Goal: Navigation & Orientation: Understand site structure

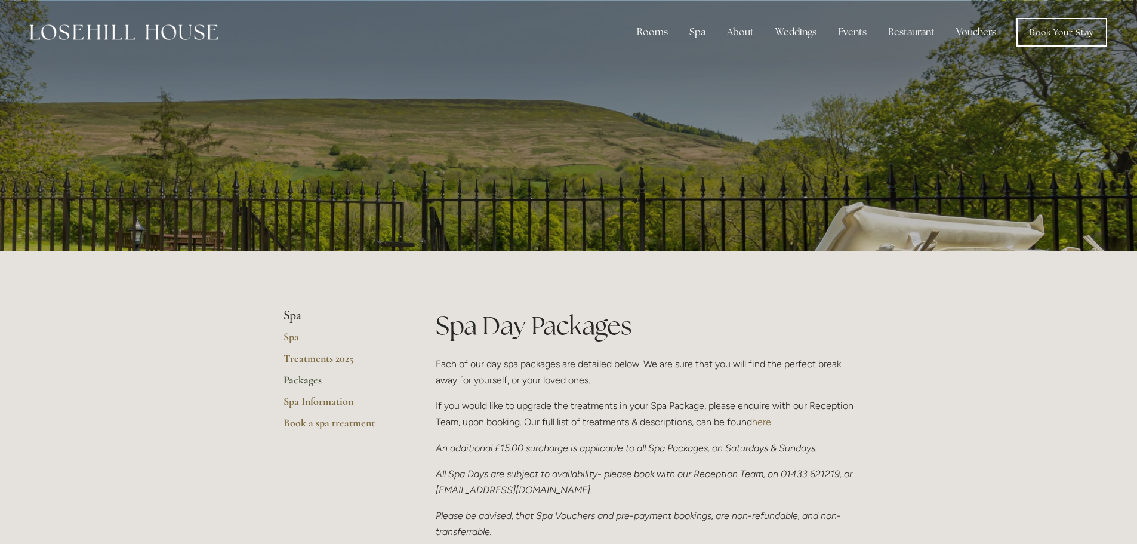
click at [77, 31] on img at bounding box center [124, 32] width 188 height 16
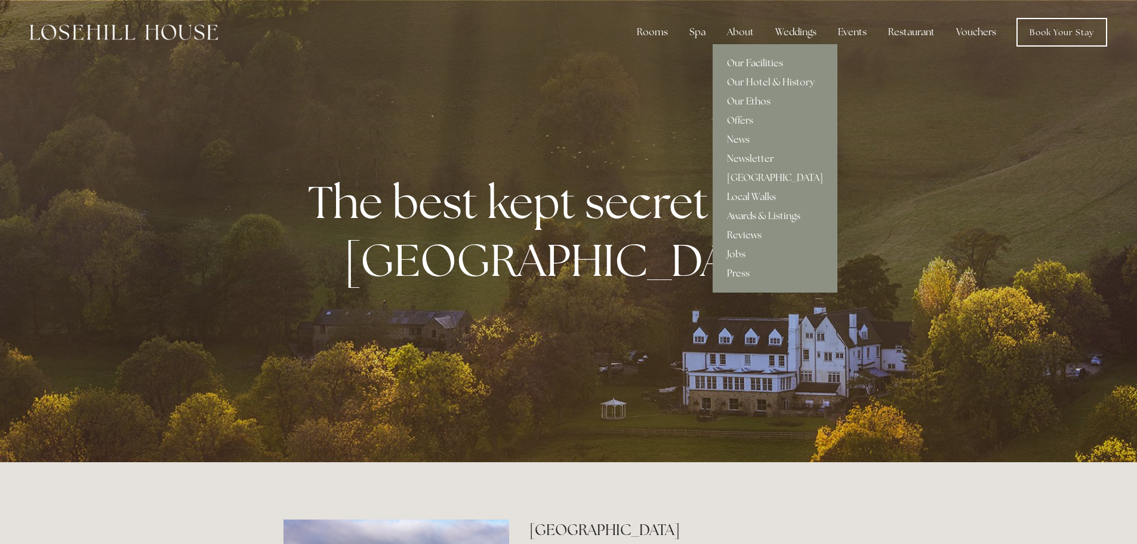
click at [749, 64] on link "Our Facilities" at bounding box center [774, 63] width 125 height 19
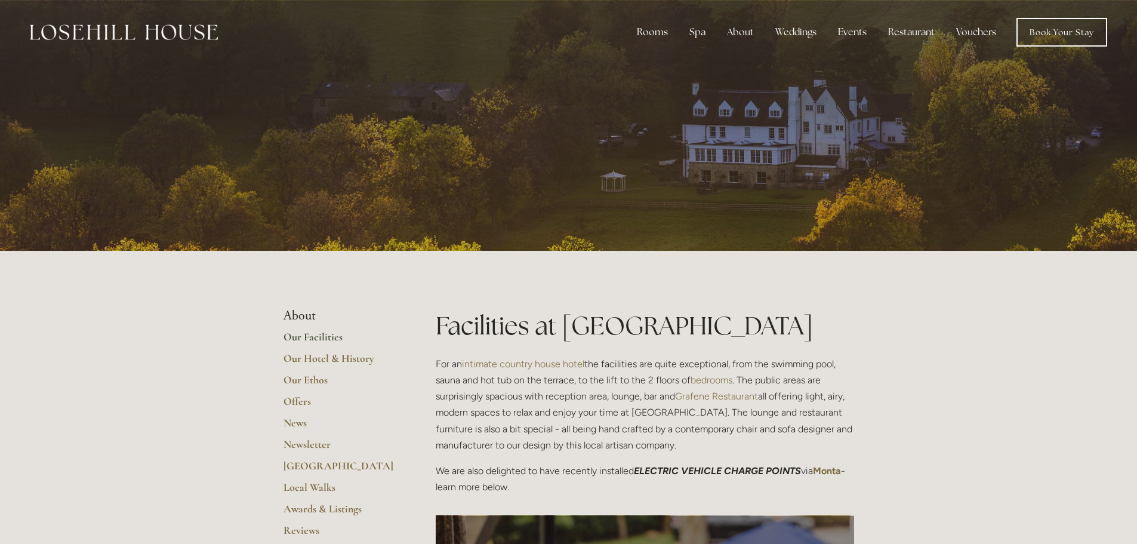
click at [163, 33] on img at bounding box center [124, 32] width 188 height 16
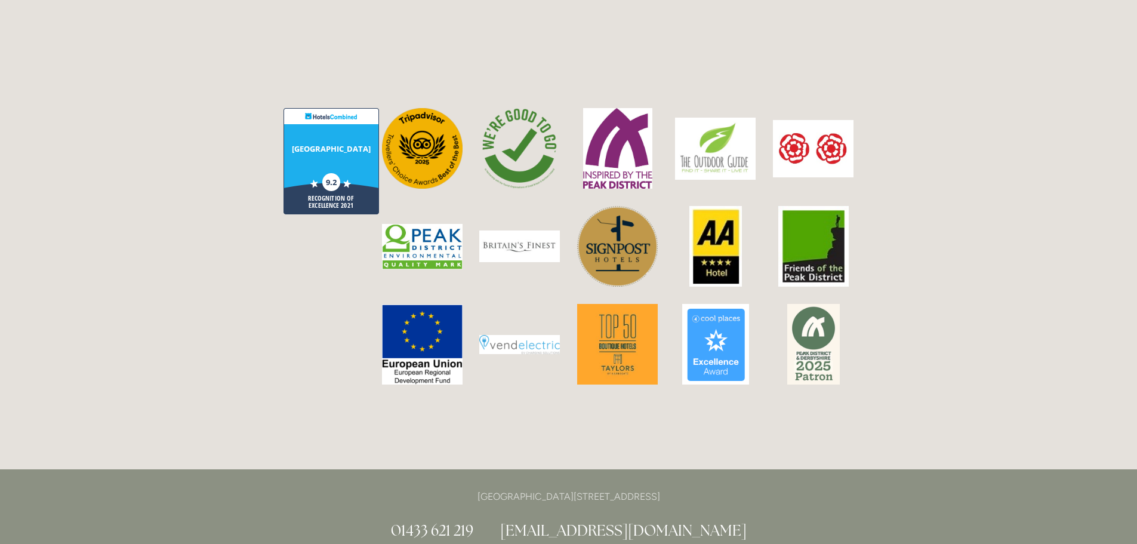
scroll to position [2983, 0]
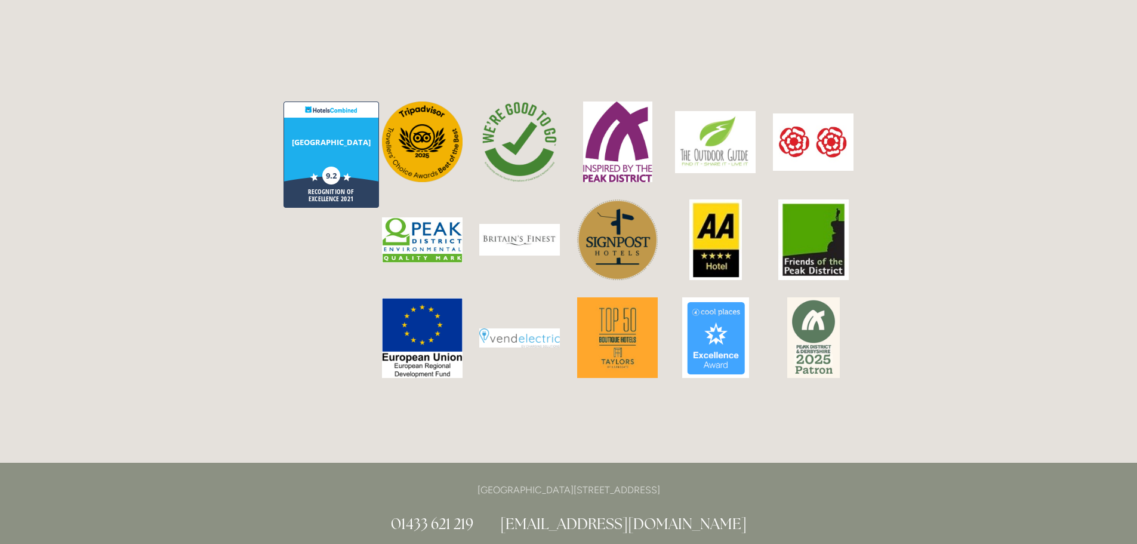
click at [542, 101] on img at bounding box center [519, 141] width 75 height 81
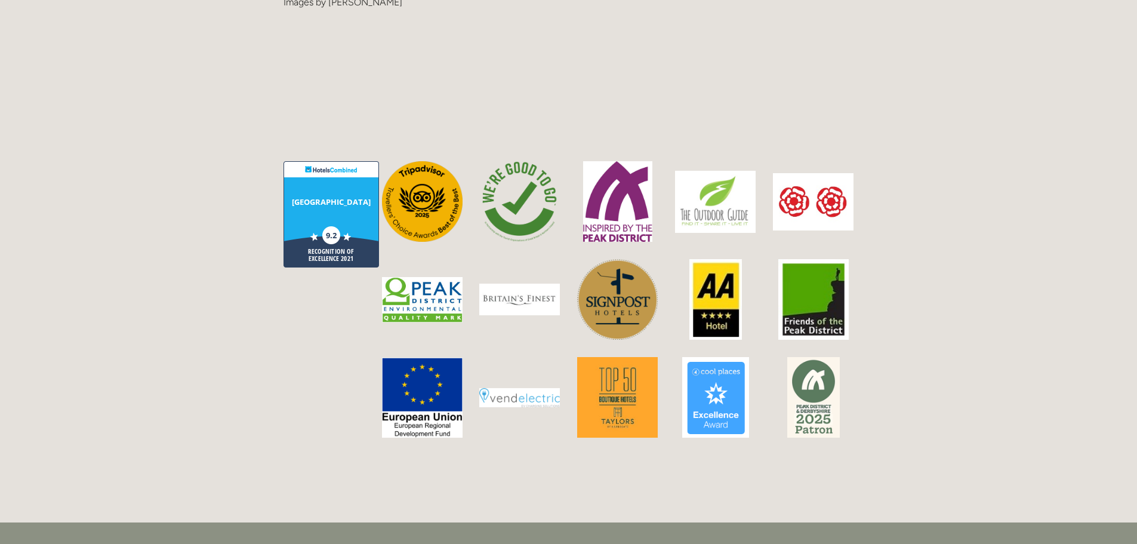
click at [525, 161] on img at bounding box center [519, 201] width 75 height 81
click at [422, 357] on img at bounding box center [422, 397] width 81 height 80
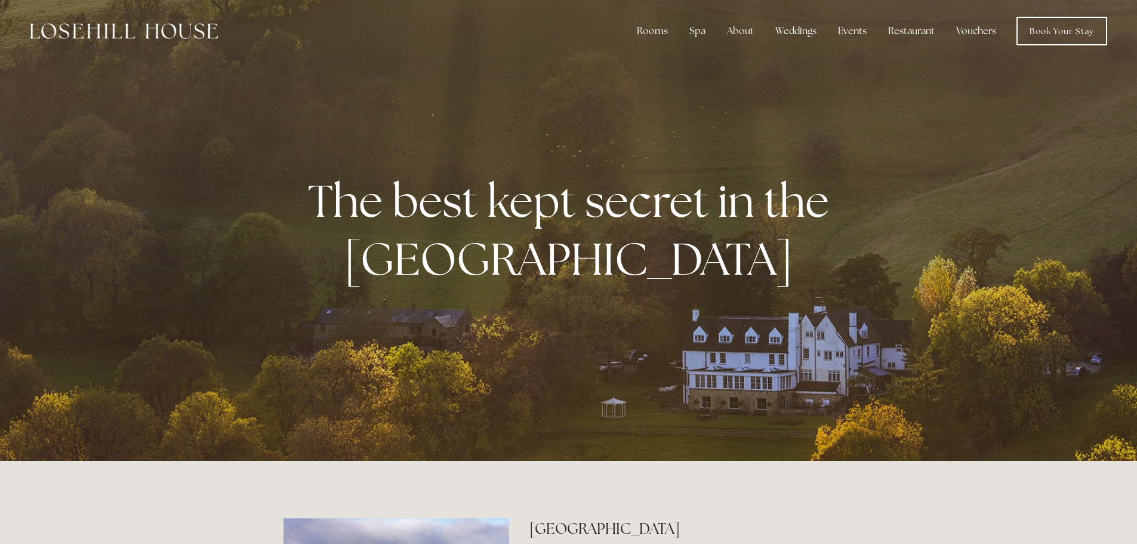
scroll to position [0, 0]
